Goal: Information Seeking & Learning: Check status

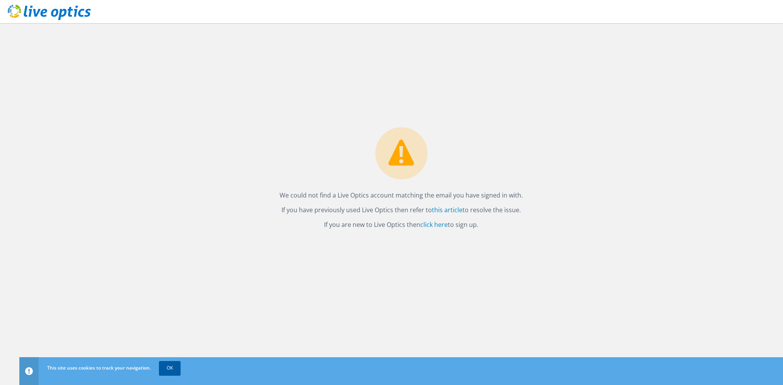
click at [170, 370] on link "OK" at bounding box center [170, 368] width 22 height 14
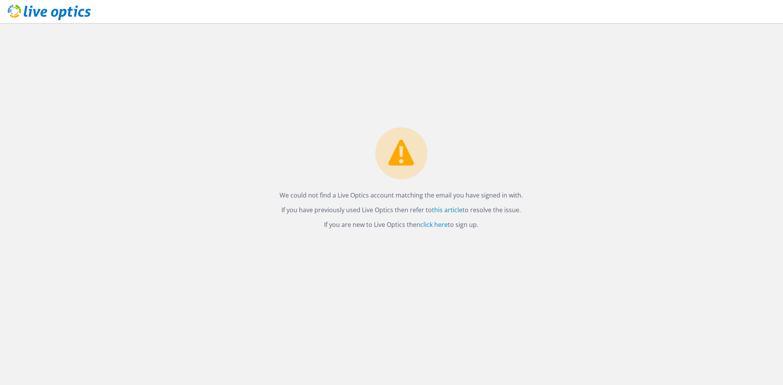
click at [10, 8] on icon at bounding box center [49, 13] width 83 height 16
click at [34, 10] on use at bounding box center [49, 12] width 83 height 15
click at [53, 14] on use at bounding box center [49, 12] width 83 height 15
click at [406, 160] on icon at bounding box center [401, 153] width 26 height 26
click at [432, 226] on link "click here" at bounding box center [433, 224] width 27 height 9
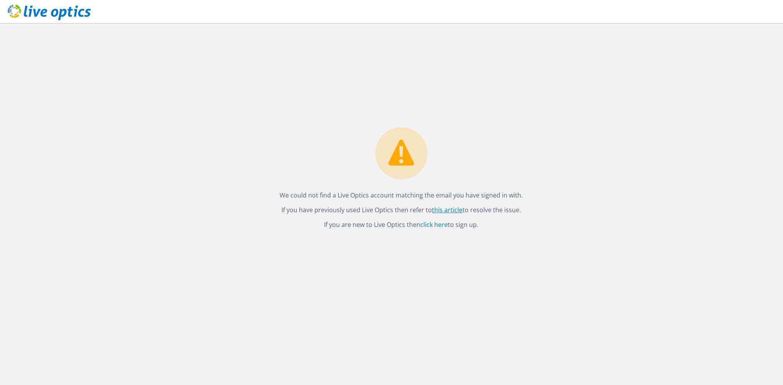
click at [444, 209] on link "this article" at bounding box center [447, 210] width 31 height 9
click at [434, 223] on link "click here" at bounding box center [433, 224] width 27 height 9
click at [9, 10] on use at bounding box center [49, 12] width 83 height 15
click at [12, 12] on icon at bounding box center [49, 13] width 83 height 16
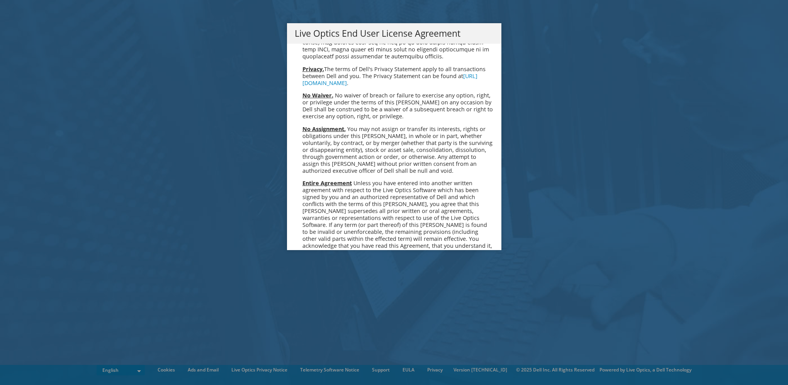
scroll to position [2923, 0]
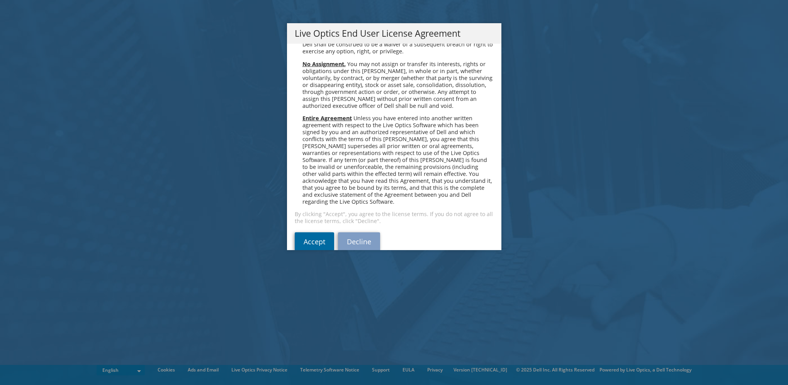
click at [313, 232] on link "Accept" at bounding box center [314, 241] width 39 height 19
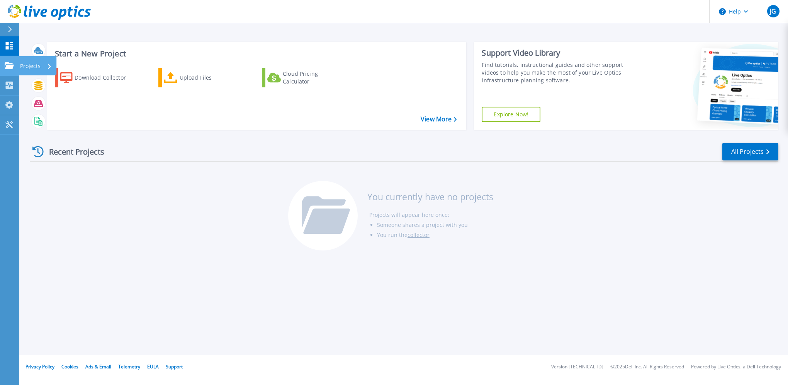
click at [6, 67] on icon at bounding box center [9, 65] width 9 height 7
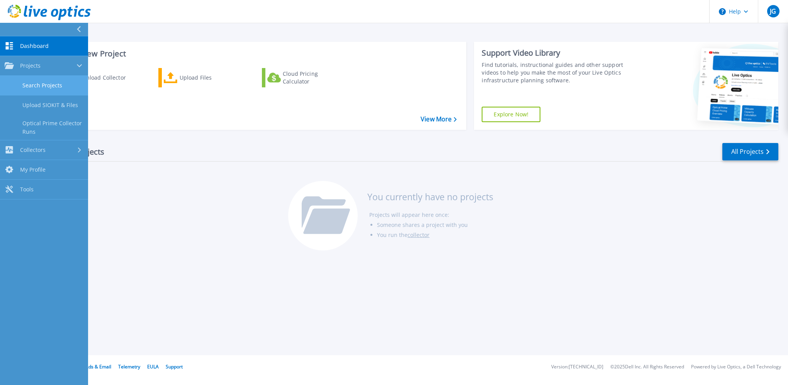
click at [31, 86] on link "Search Projects" at bounding box center [44, 86] width 88 height 20
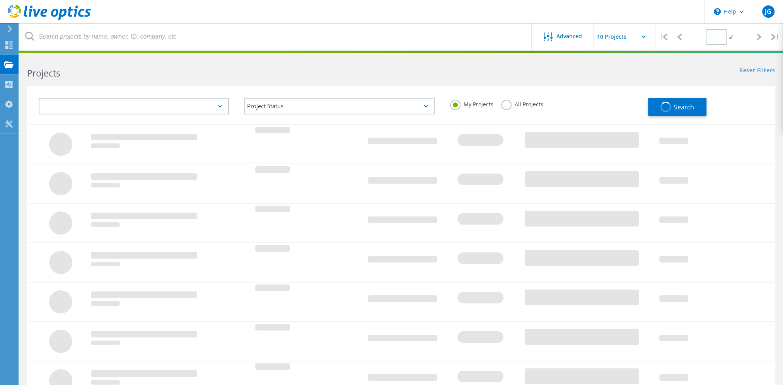
type input "1"
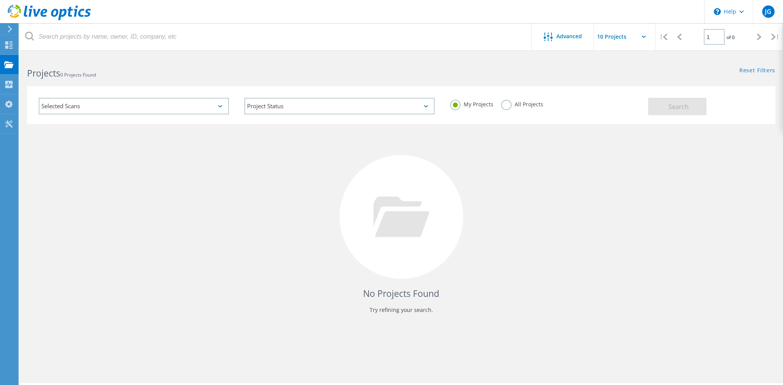
click at [642, 37] on icon at bounding box center [643, 37] width 4 height 2
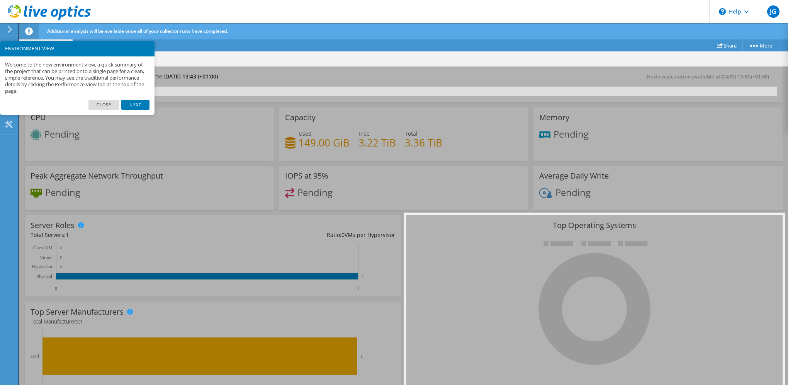
click at [137, 104] on link "Next" at bounding box center [135, 105] width 28 height 10
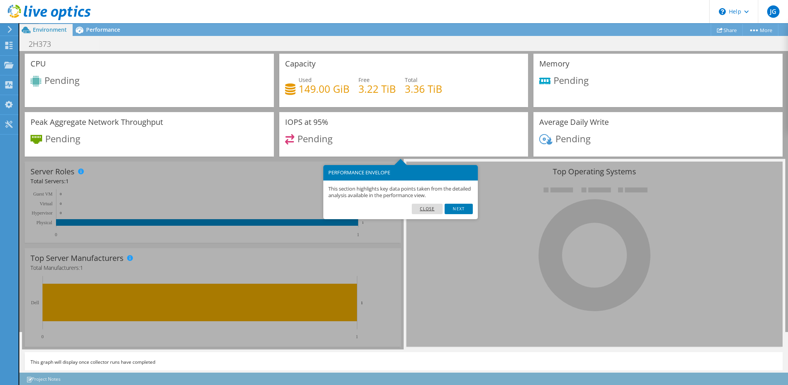
click at [429, 208] on link "Close" at bounding box center [427, 209] width 31 height 10
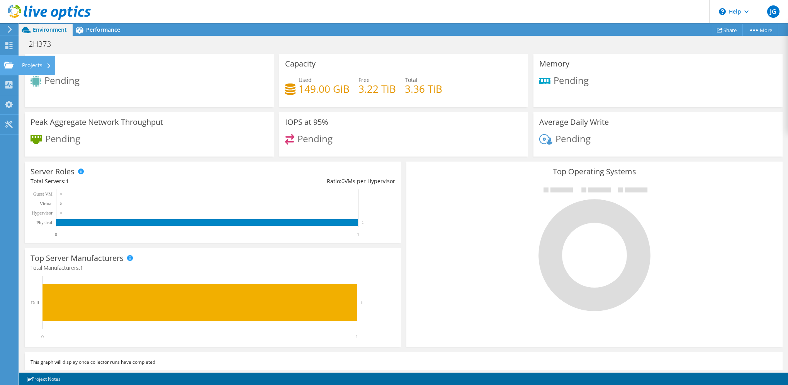
click at [27, 65] on div "Projects" at bounding box center [36, 65] width 37 height 19
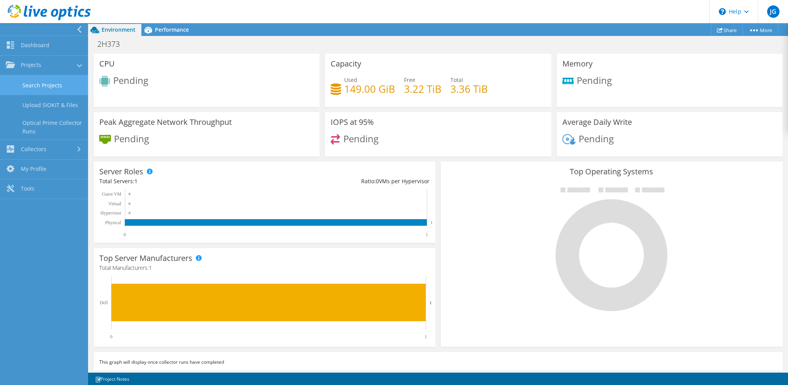
click at [42, 85] on link "Search Projects" at bounding box center [44, 85] width 88 height 20
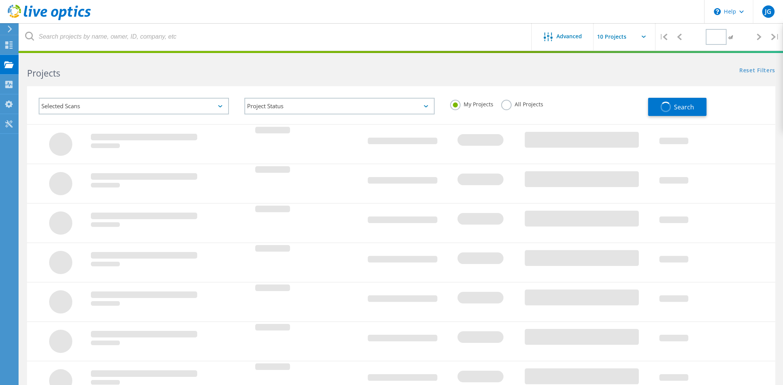
type input "1"
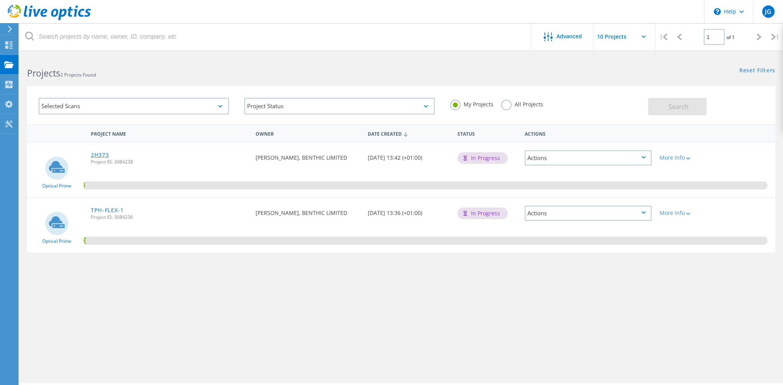
click at [99, 155] on link "2H373" at bounding box center [100, 154] width 18 height 5
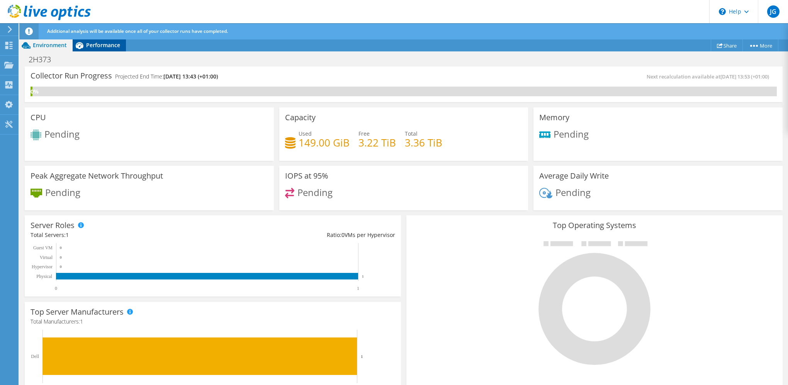
click at [97, 46] on span "Performance" at bounding box center [103, 44] width 34 height 7
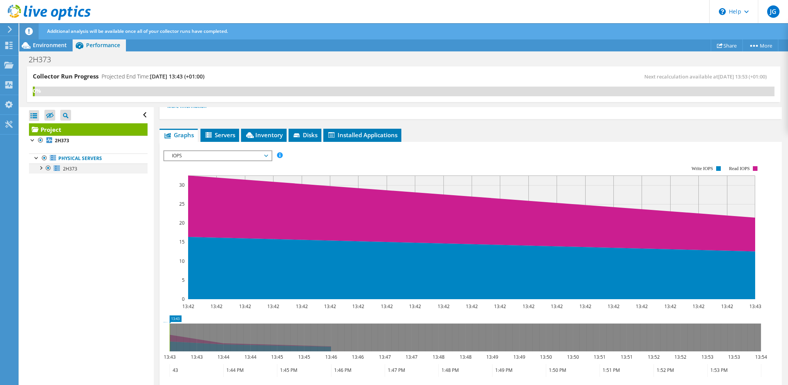
click at [39, 168] on div at bounding box center [41, 167] width 8 height 8
click at [224, 135] on span "Servers" at bounding box center [219, 135] width 31 height 8
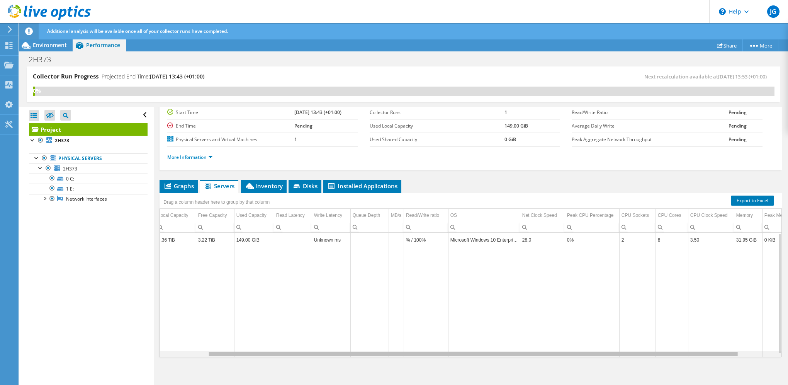
scroll to position [0, 89]
drag, startPoint x: 600, startPoint y: 353, endPoint x: 705, endPoint y: 342, distance: 105.7
click at [705, 342] on body "JG End User Joe Gilman joe.gilman@acteon.com Acteon My Profile Log Out \n Help …" at bounding box center [394, 192] width 788 height 385
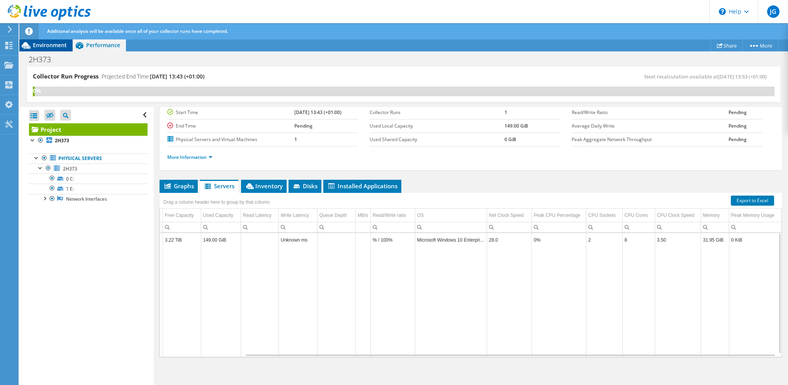
click at [43, 46] on span "Environment" at bounding box center [50, 44] width 34 height 7
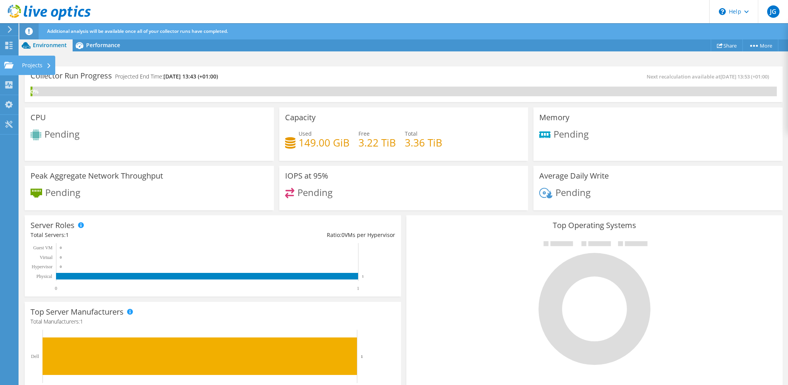
click at [5, 68] on div at bounding box center [8, 66] width 9 height 9
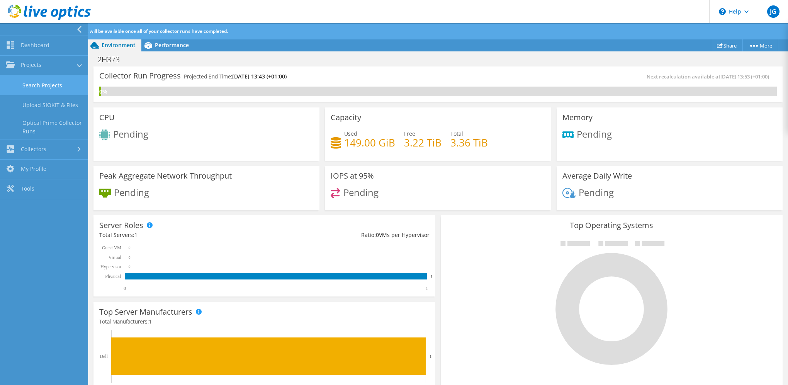
click at [39, 86] on link "Search Projects" at bounding box center [44, 85] width 88 height 20
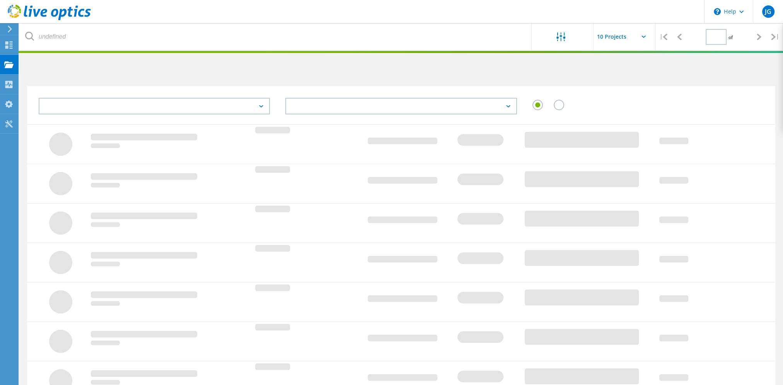
type input "1"
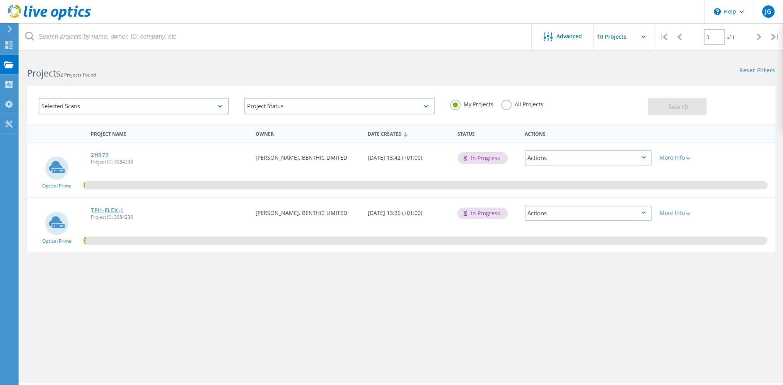
click at [102, 211] on link "TPH-FLEX-1" at bounding box center [107, 210] width 33 height 5
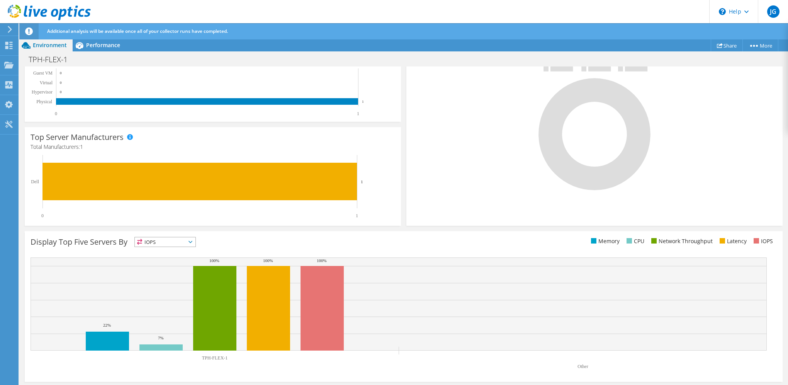
scroll to position [176, 0]
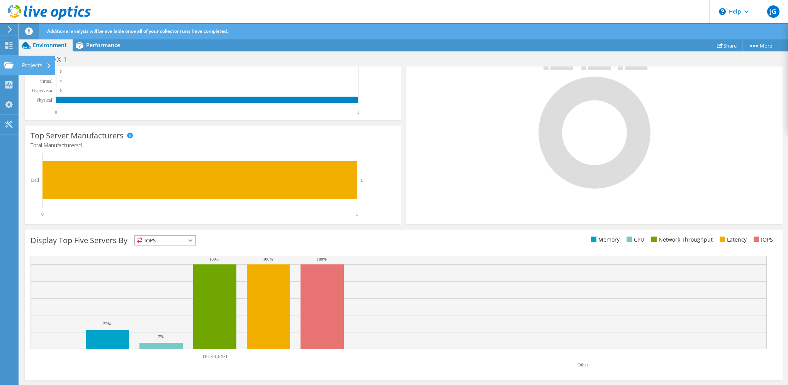
click at [8, 64] on use at bounding box center [8, 64] width 9 height 7
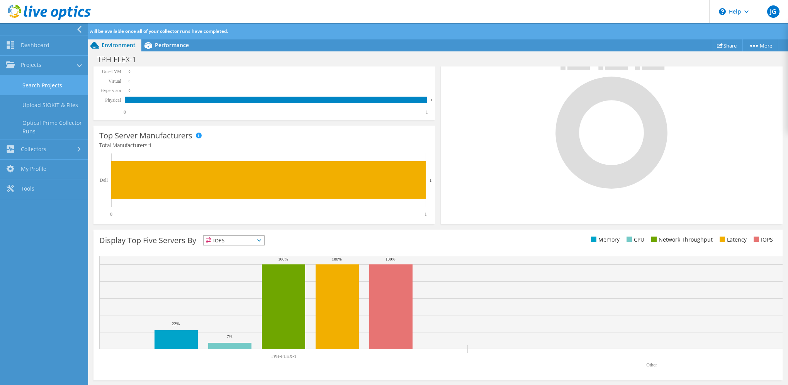
click at [41, 85] on link "Search Projects" at bounding box center [44, 85] width 88 height 20
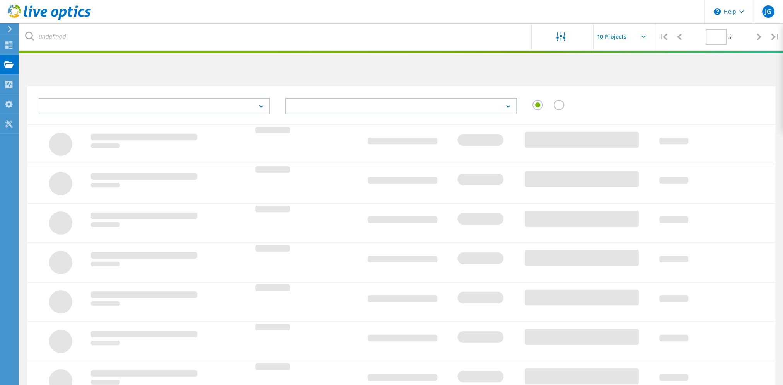
type input "1"
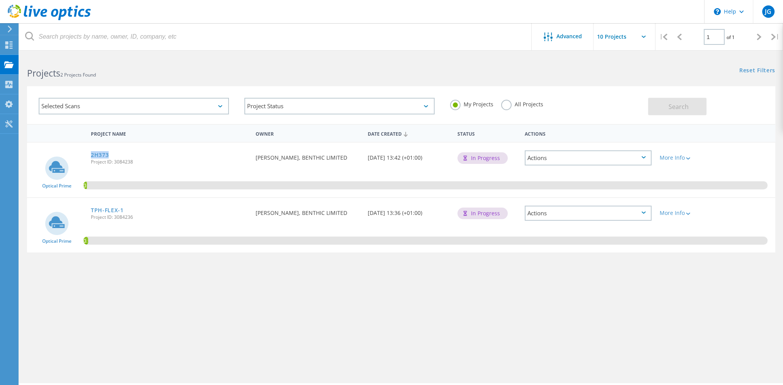
drag, startPoint x: 111, startPoint y: 154, endPoint x: 89, endPoint y: 153, distance: 22.0
click at [89, 153] on div "2H373 Project ID: 3084238" at bounding box center [169, 157] width 165 height 29
copy link "2H373"
